Goal: Task Accomplishment & Management: Complete application form

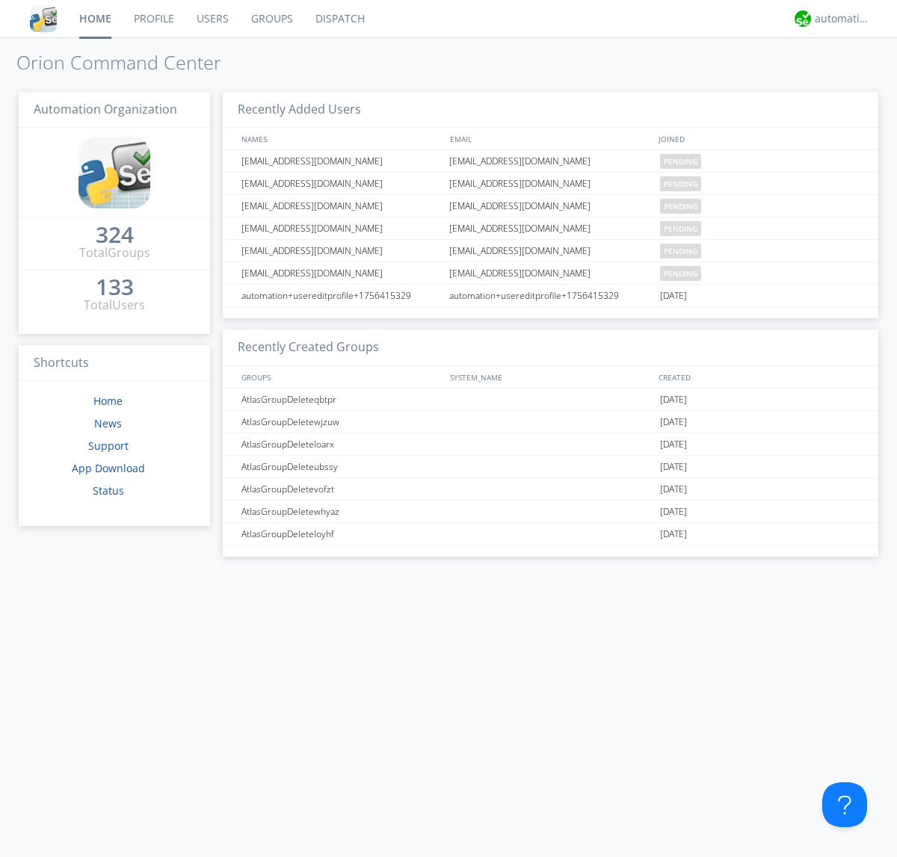
click at [211, 19] on link "Users" at bounding box center [212, 18] width 55 height 37
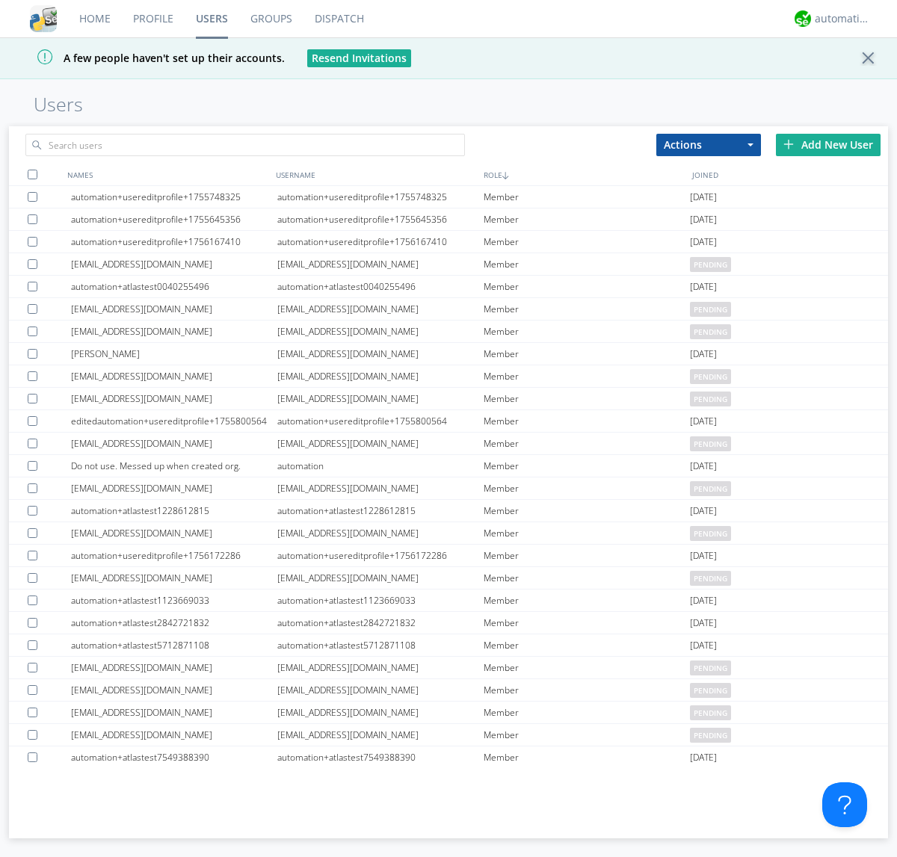
click at [828, 144] on div "Add New User" at bounding box center [828, 145] width 105 height 22
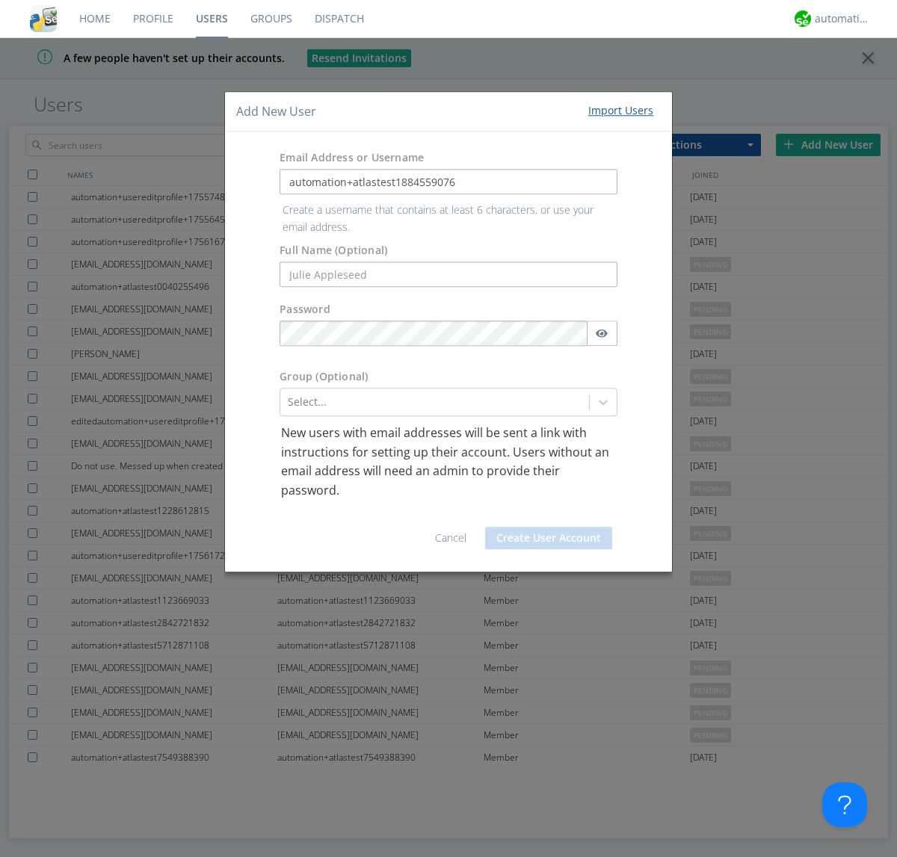
type input "automation+atlastest1884559076"
click at [548, 527] on button "Create User Account" at bounding box center [548, 538] width 127 height 22
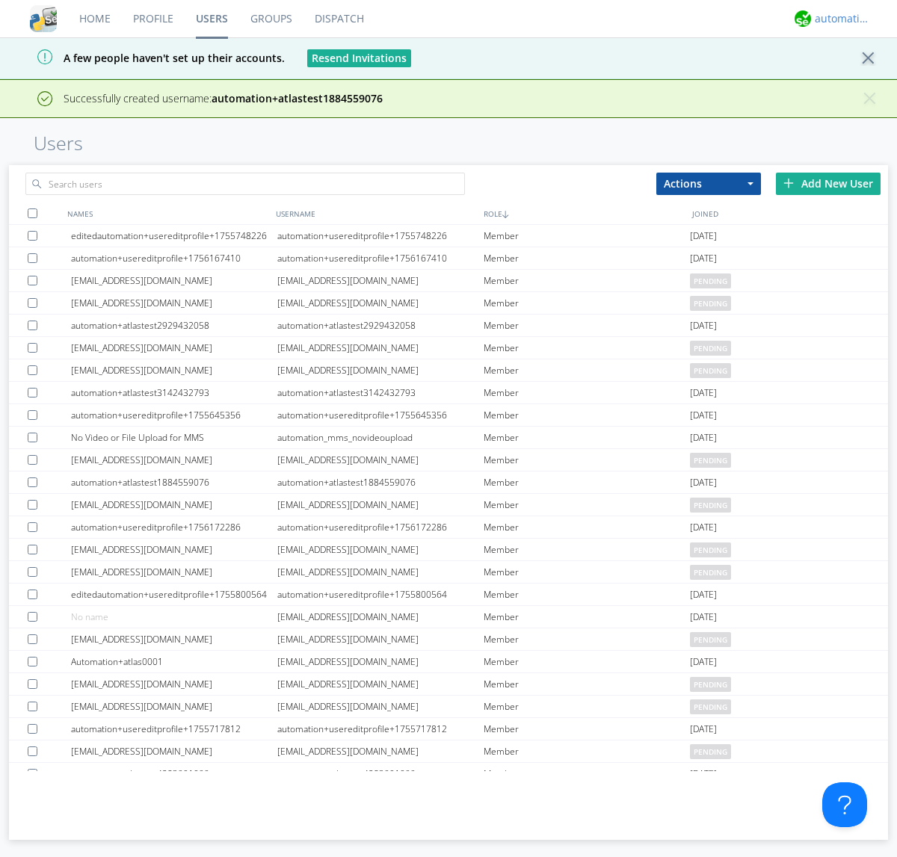
click at [838, 19] on div "automation+atlas" at bounding box center [842, 18] width 56 height 15
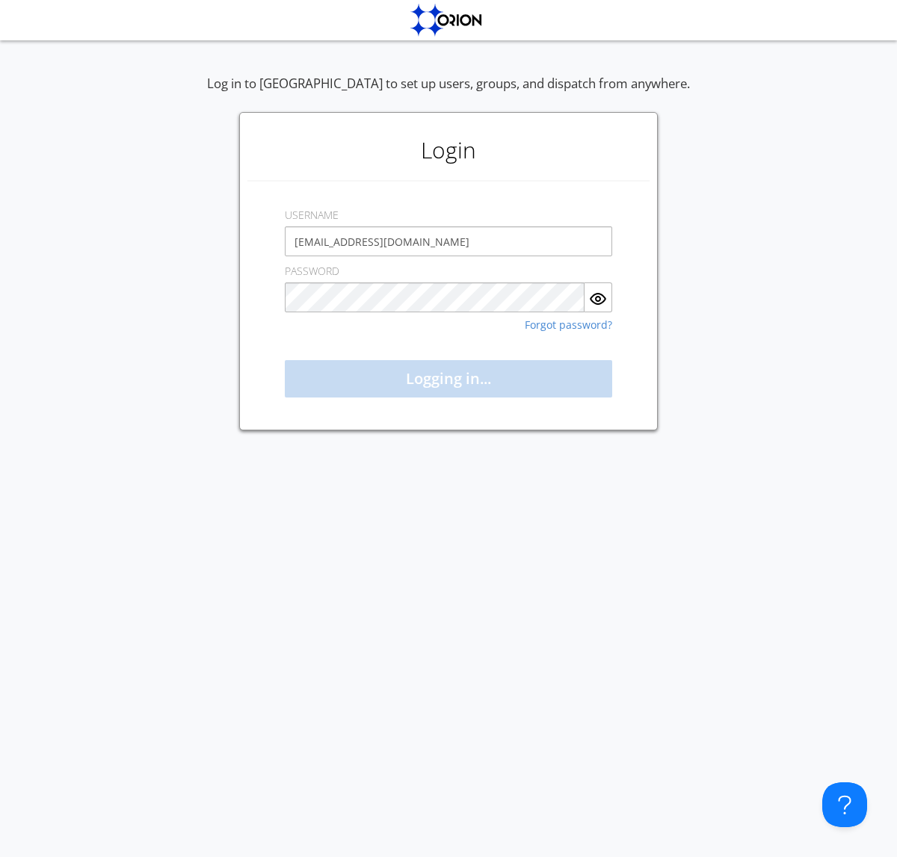
type input "[EMAIL_ADDRESS][DOMAIN_NAME]"
